Goal: Task Accomplishment & Management: Use online tool/utility

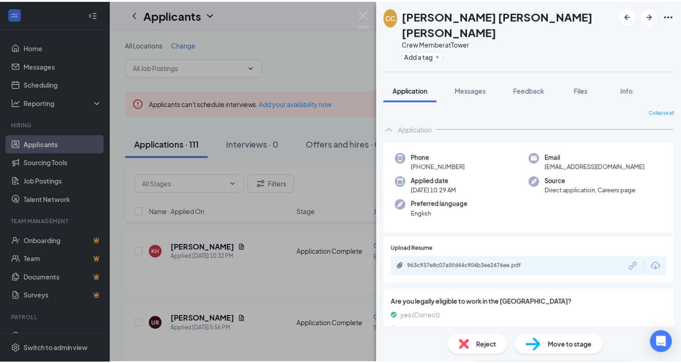
scroll to position [5, 0]
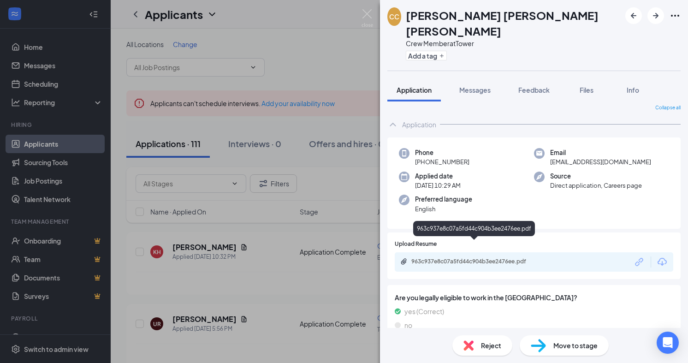
click at [496, 258] on div "963c937e8c07a5fd44c904b3ee2476ee.pdf" at bounding box center [475, 261] width 129 height 7
click at [365, 18] on img at bounding box center [367, 18] width 12 height 18
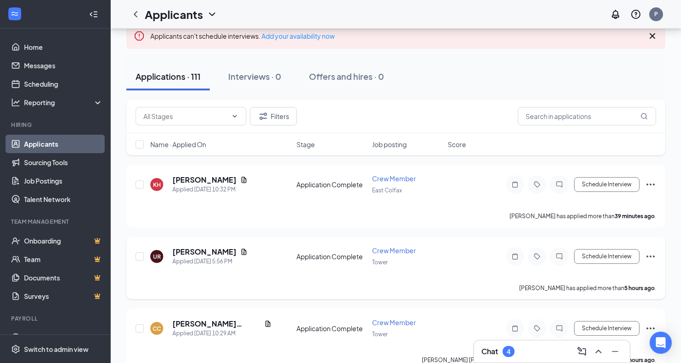
scroll to position [92, 0]
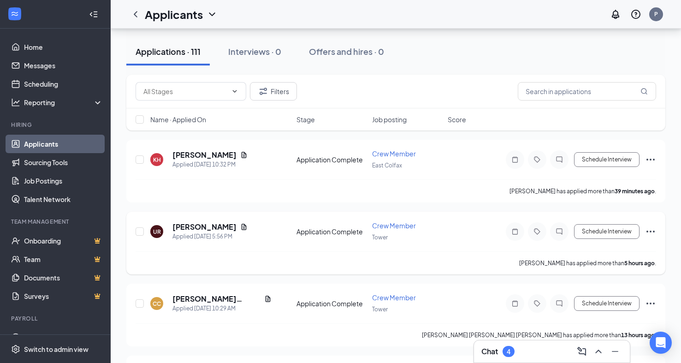
click at [278, 239] on div "UR [PERSON_NAME] Applied [DATE] 5:56 PM" at bounding box center [220, 231] width 141 height 19
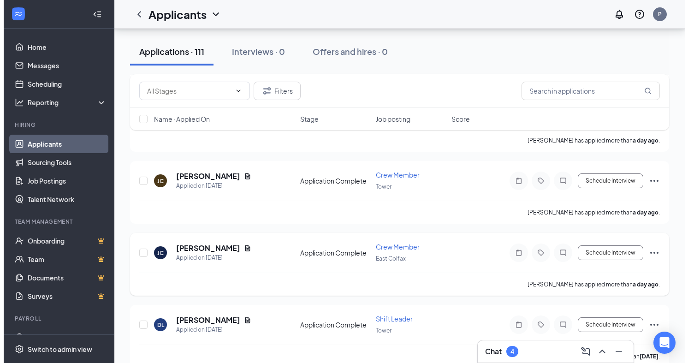
scroll to position [369, 0]
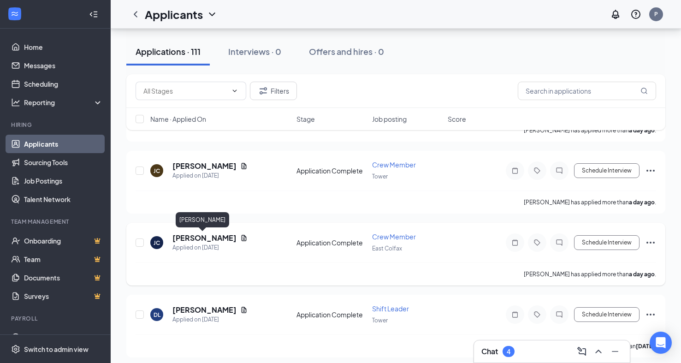
click at [192, 234] on h5 "[PERSON_NAME]" at bounding box center [204, 238] width 64 height 10
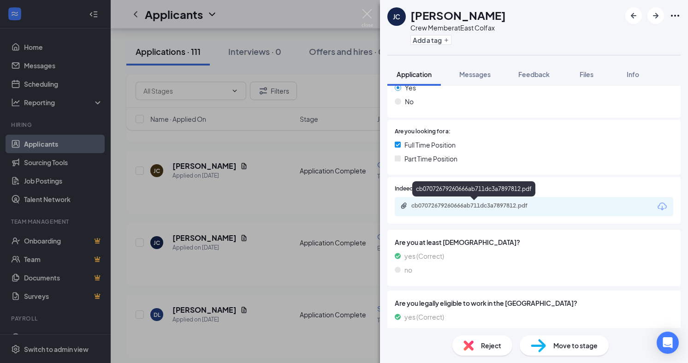
scroll to position [266, 0]
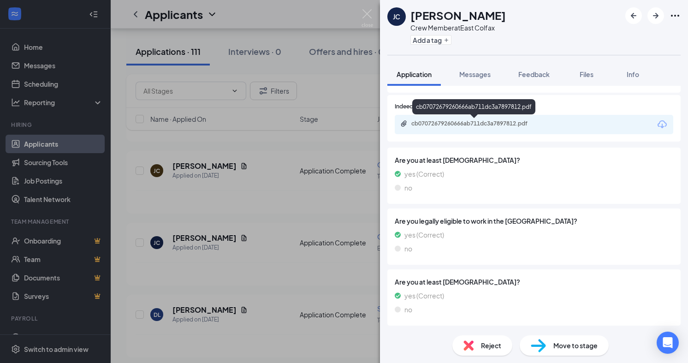
click at [468, 124] on div "cb07072679260666ab711dc3a7897812.pdf" at bounding box center [475, 123] width 129 height 7
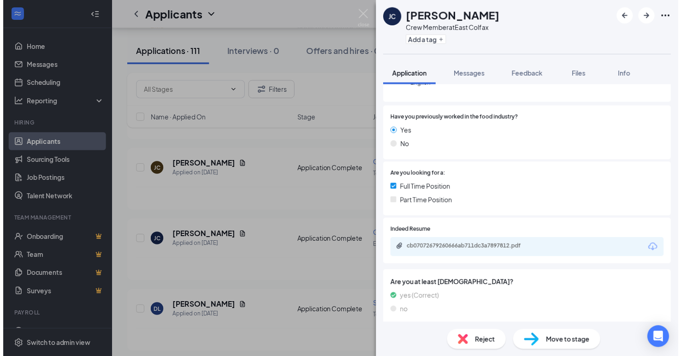
scroll to position [0, 0]
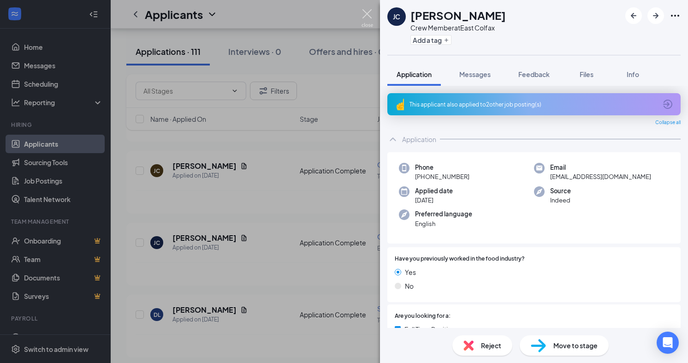
click at [366, 14] on img at bounding box center [367, 18] width 12 height 18
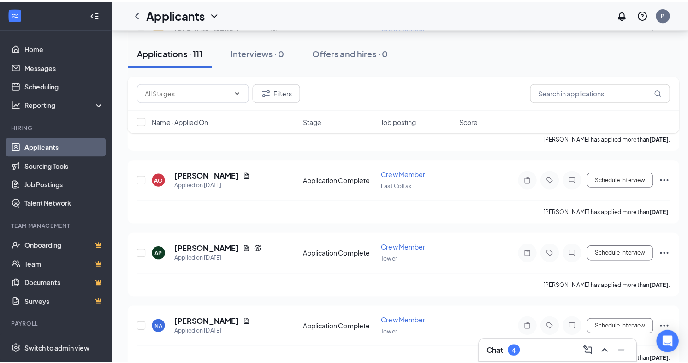
scroll to position [1521, 0]
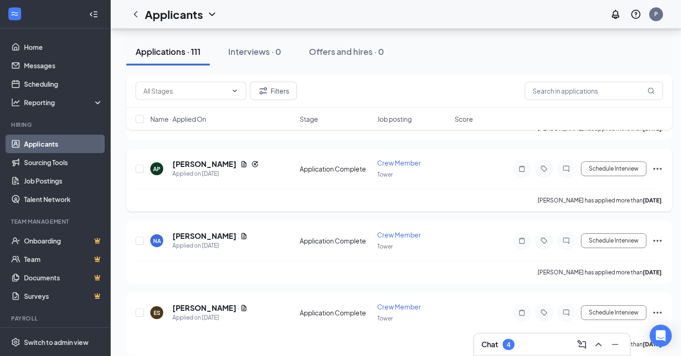
click at [301, 160] on div "AP [PERSON_NAME] Applied on [DATE] Application Complete Crew Member Tower Sched…" at bounding box center [399, 173] width 527 height 30
click at [242, 165] on icon "Document" at bounding box center [244, 164] width 5 height 6
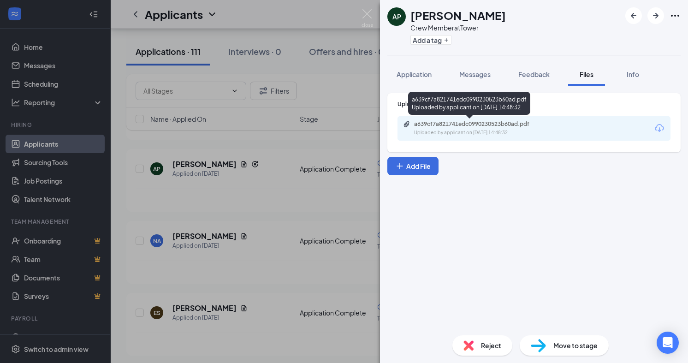
click at [467, 125] on div "a639cf7a821741edc0990230523b60ad.pdf" at bounding box center [478, 123] width 129 height 7
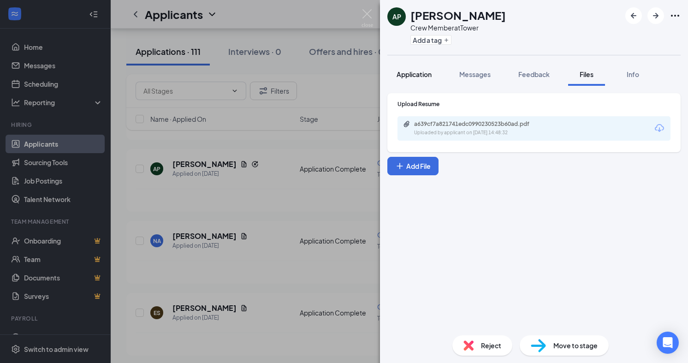
click at [429, 71] on span "Application" at bounding box center [413, 74] width 35 height 8
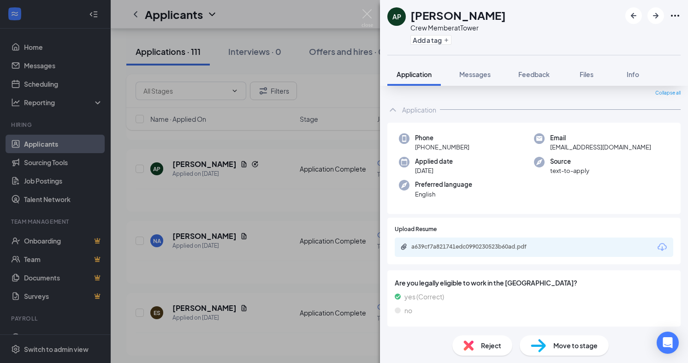
scroll to position [30, 0]
click at [367, 19] on img at bounding box center [367, 18] width 12 height 18
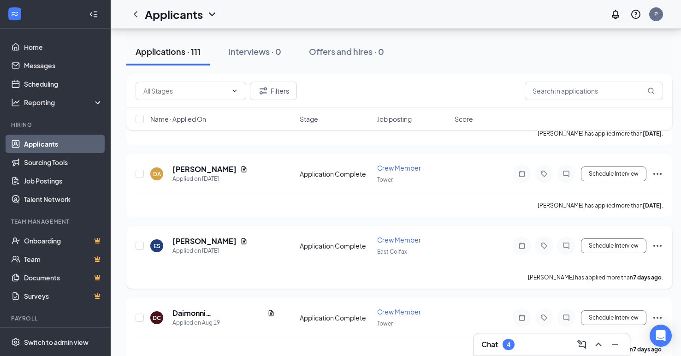
scroll to position [1982, 0]
